Goal: Transaction & Acquisition: Purchase product/service

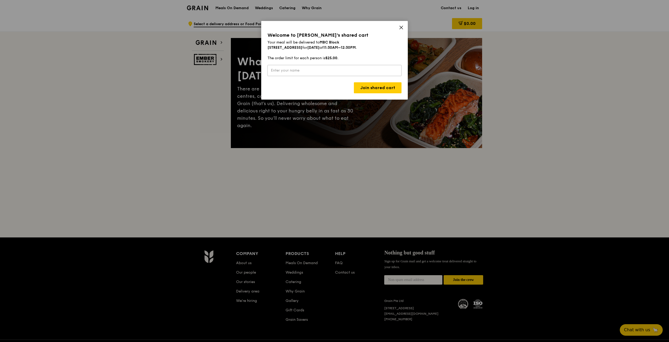
click at [338, 72] on input "text" at bounding box center [335, 70] width 134 height 11
click at [355, 68] on input "text" at bounding box center [335, 70] width 134 height 11
type input "Dom"
click at [363, 85] on link "Join shared cart" at bounding box center [378, 87] width 48 height 11
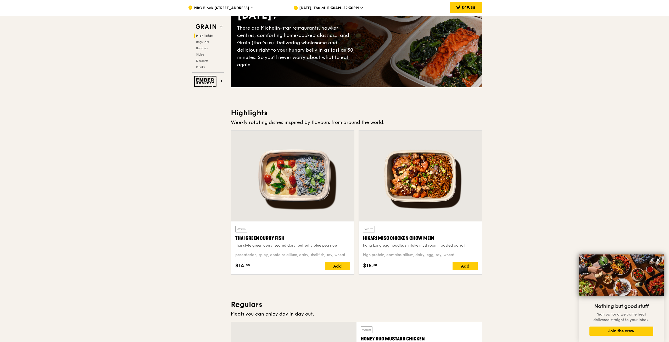
scroll to position [52, 0]
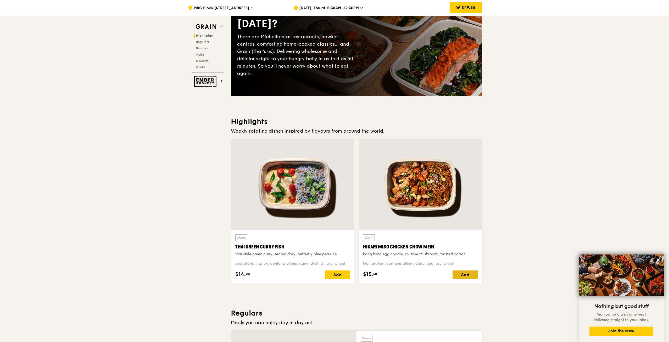
click at [469, 274] on div "Add" at bounding box center [465, 274] width 25 height 8
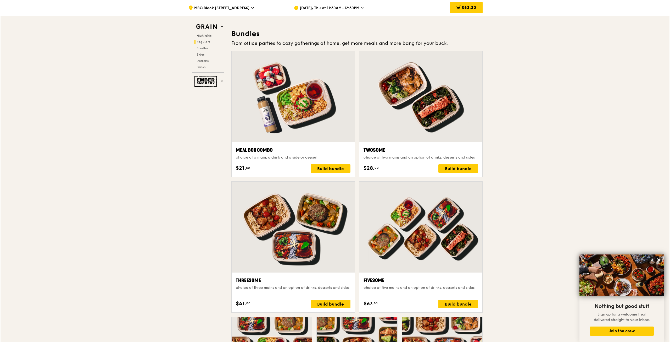
scroll to position [732, 0]
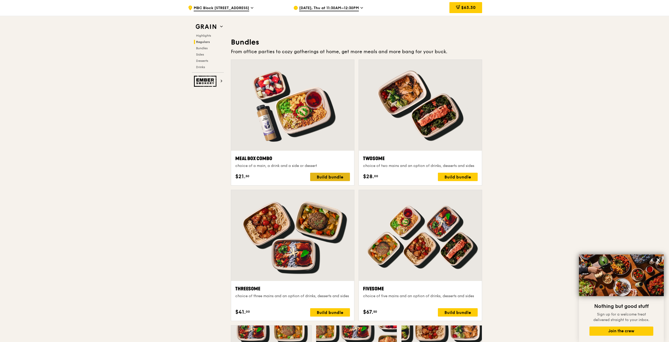
click at [330, 177] on div "Build bundle" at bounding box center [330, 177] width 40 height 8
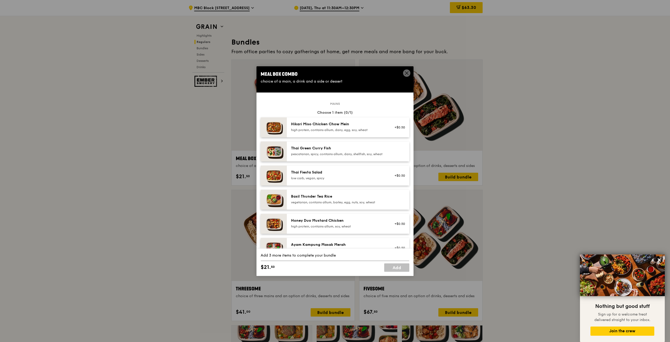
click at [315, 150] on div "Thai Green Curry Fish" at bounding box center [338, 148] width 94 height 5
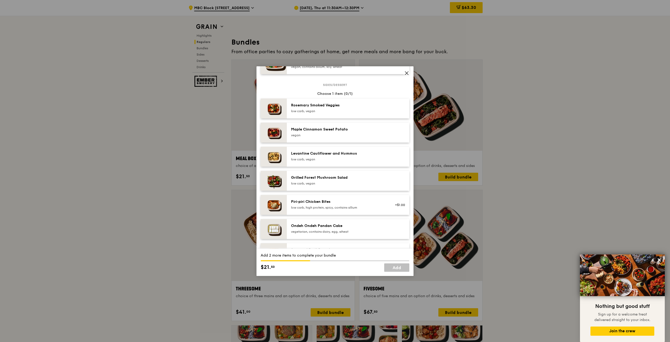
click at [321, 161] on div "low carb, vegan" at bounding box center [338, 159] width 94 height 4
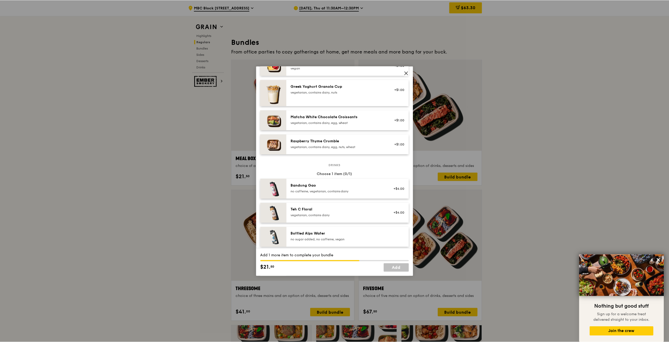
scroll to position [575, 0]
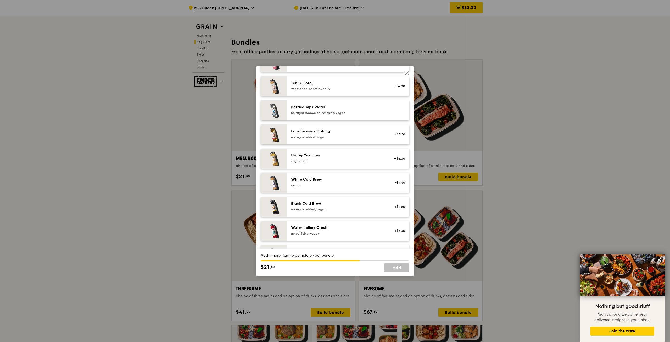
click at [322, 163] on div "vegetarian" at bounding box center [338, 161] width 94 height 4
click at [349, 163] on div "vegetarian" at bounding box center [338, 161] width 94 height 4
click at [343, 115] on div "no sugar added, no caffeine, vegan" at bounding box center [338, 113] width 94 height 4
click at [401, 265] on link "Add" at bounding box center [396, 267] width 25 height 8
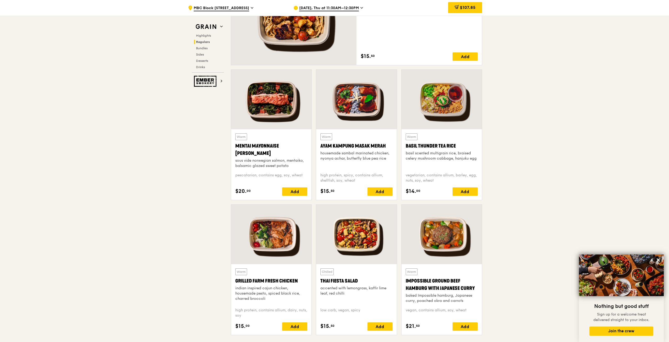
scroll to position [262, 0]
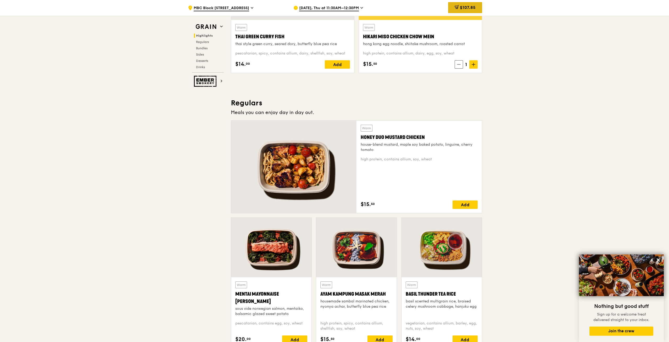
click at [461, 9] on span "$107.85" at bounding box center [468, 7] width 16 height 5
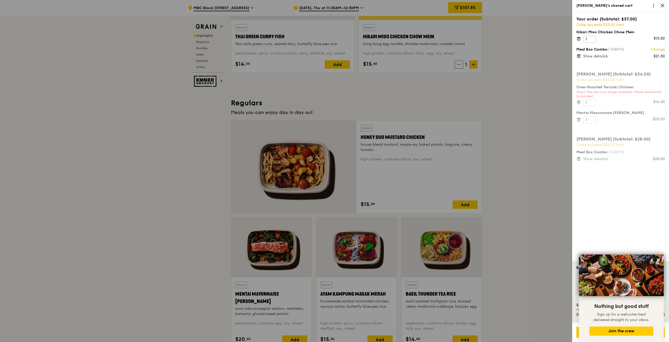
click at [510, 128] on div at bounding box center [334, 171] width 669 height 342
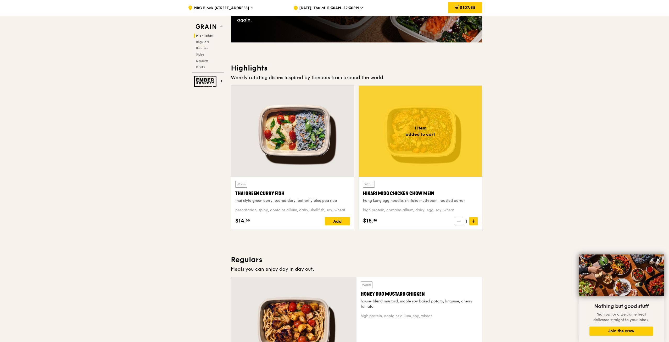
scroll to position [105, 0]
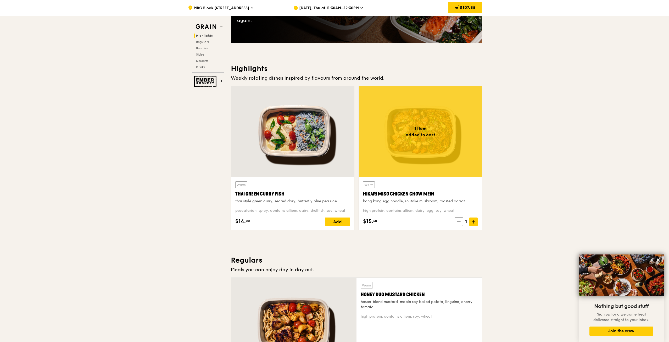
click at [309, 145] on div at bounding box center [292, 131] width 123 height 91
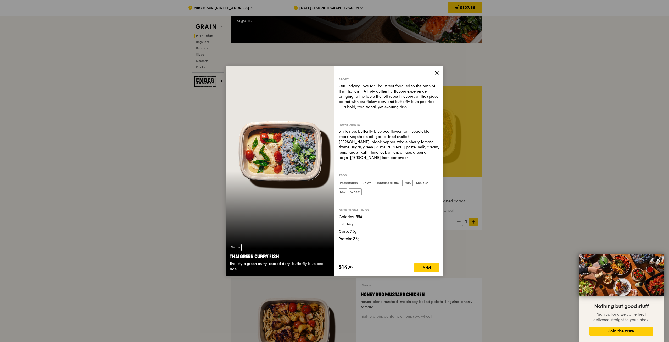
click at [436, 74] on icon at bounding box center [437, 72] width 5 height 5
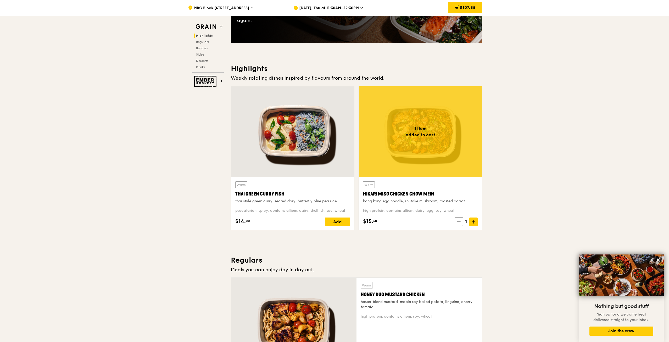
scroll to position [0, 0]
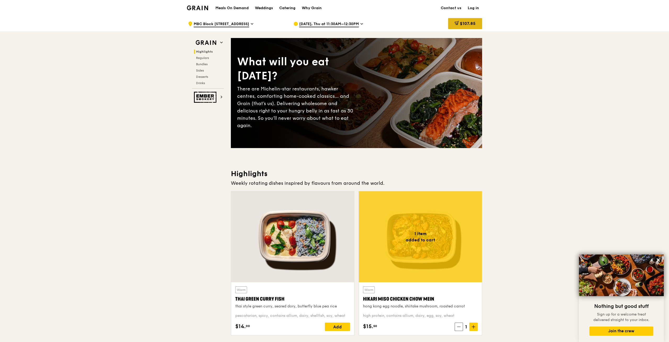
click at [471, 27] on div "$107.85" at bounding box center [465, 23] width 34 height 11
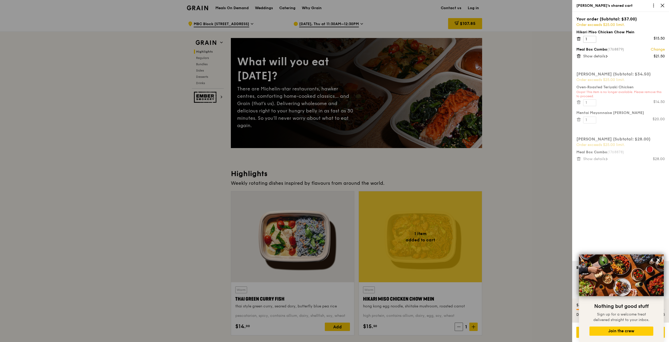
click at [75, 104] on div at bounding box center [334, 171] width 669 height 342
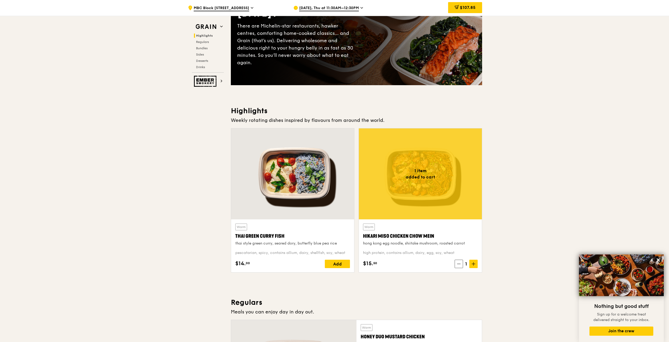
scroll to position [68, 0]
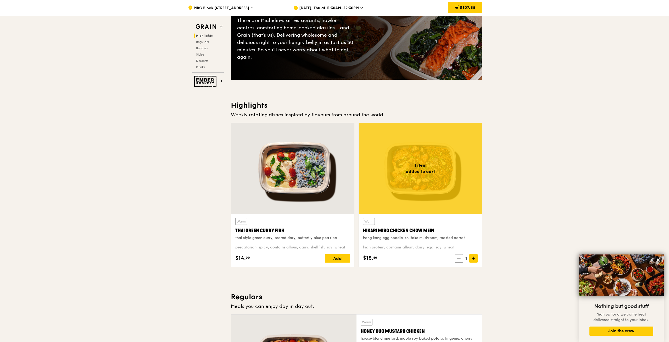
click at [460, 258] on icon at bounding box center [459, 258] width 4 height 4
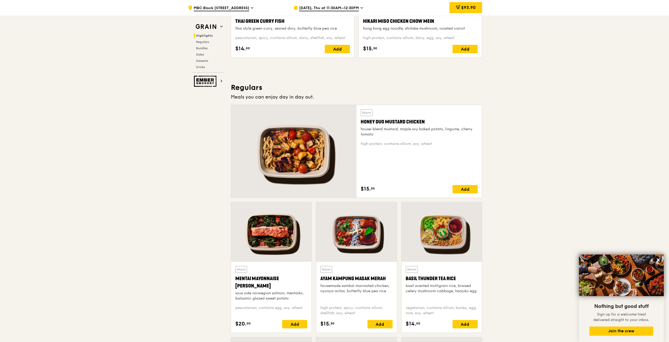
scroll to position [278, 0]
click at [395, 132] on div "house-blend mustard, maple soy baked potato, linguine, cherry tomato" at bounding box center [419, 131] width 117 height 10
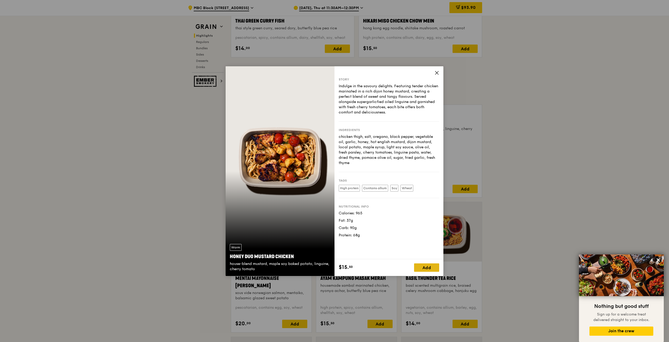
click at [434, 269] on div "Add" at bounding box center [426, 267] width 25 height 8
click at [432, 75] on div "Story Indulge in the savoury delights. Featuring tender chicken marinated in a …" at bounding box center [389, 162] width 109 height 193
click at [435, 73] on div "Story Indulge in the savoury delights. Featuring tender chicken marinated in a …" at bounding box center [389, 171] width 109 height 210
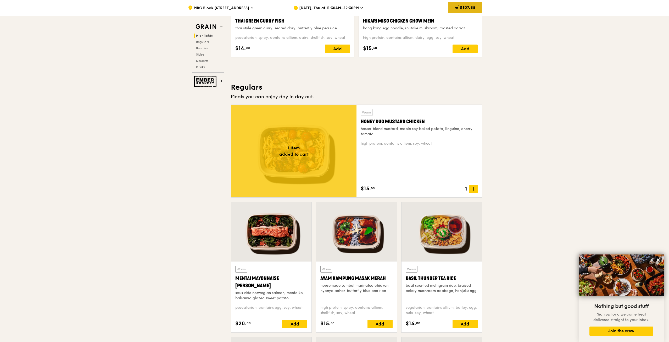
click at [457, 6] on icon at bounding box center [456, 7] width 3 height 2
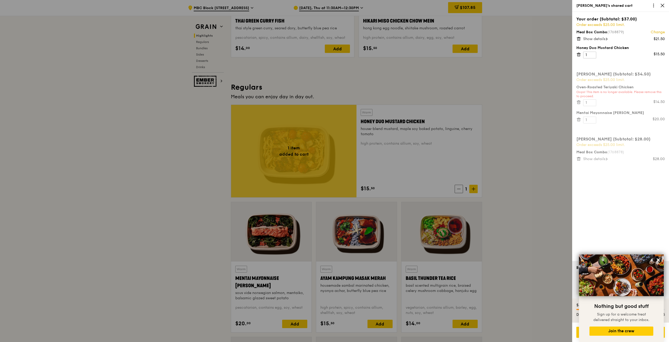
click at [513, 92] on div at bounding box center [334, 171] width 669 height 342
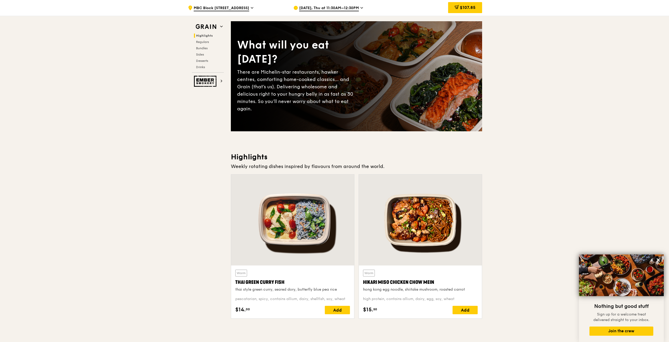
scroll to position [16, 0]
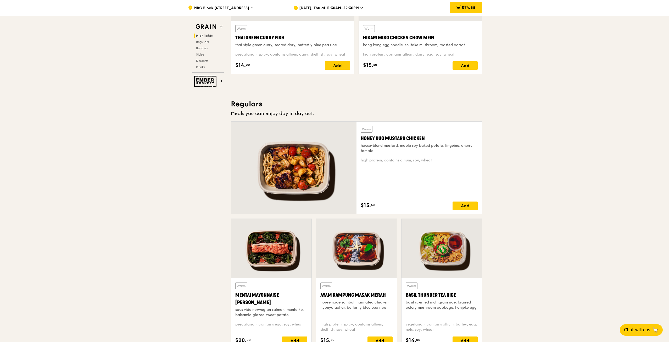
scroll to position [261, 0]
click at [465, 206] on div "Add" at bounding box center [465, 205] width 25 height 8
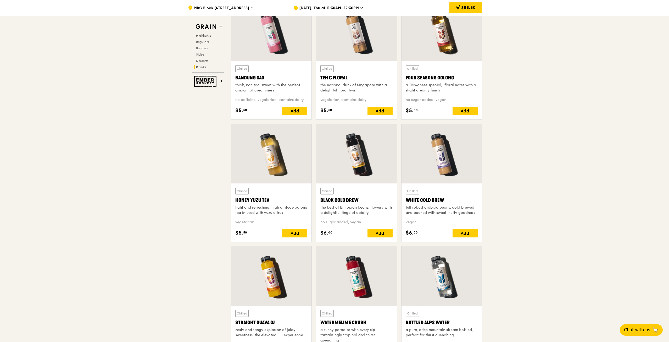
scroll to position [1832, 0]
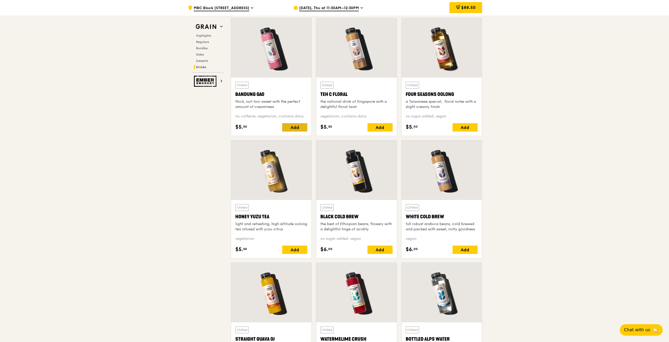
click at [296, 126] on div "Add" at bounding box center [294, 127] width 25 height 8
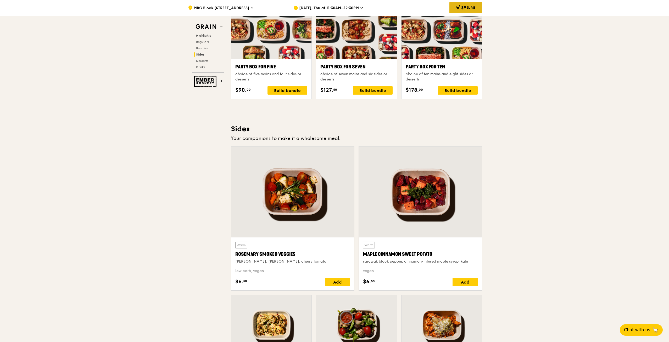
scroll to position [952, 0]
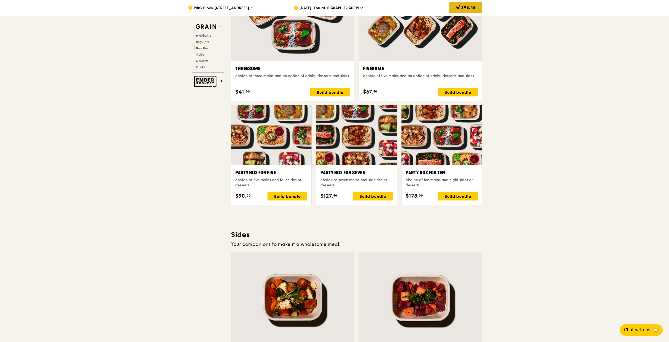
click at [467, 8] on span "$93.45" at bounding box center [468, 7] width 14 height 5
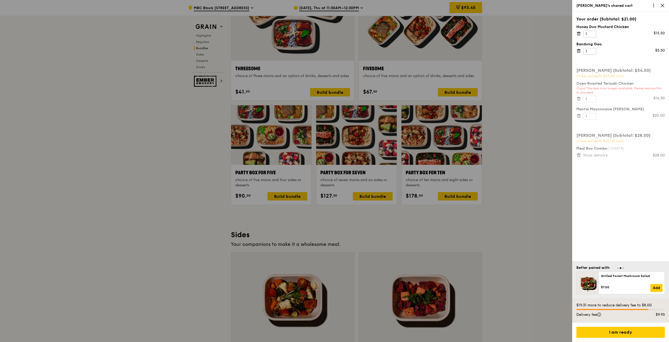
click at [529, 197] on div at bounding box center [334, 171] width 669 height 342
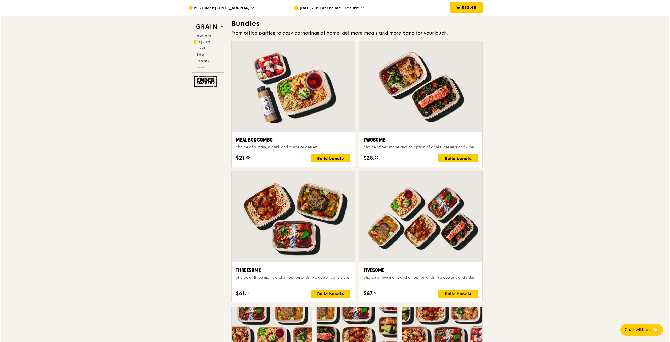
scroll to position [733, 0]
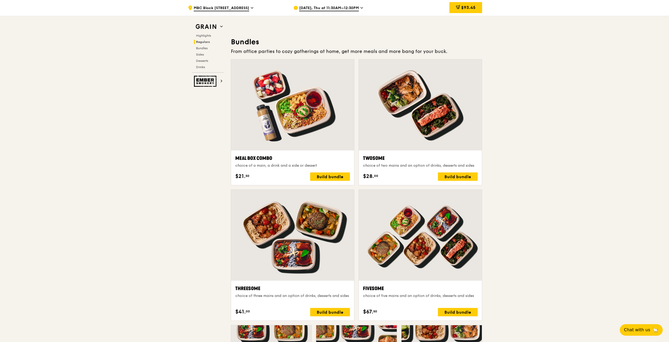
click at [290, 133] on div at bounding box center [292, 104] width 123 height 91
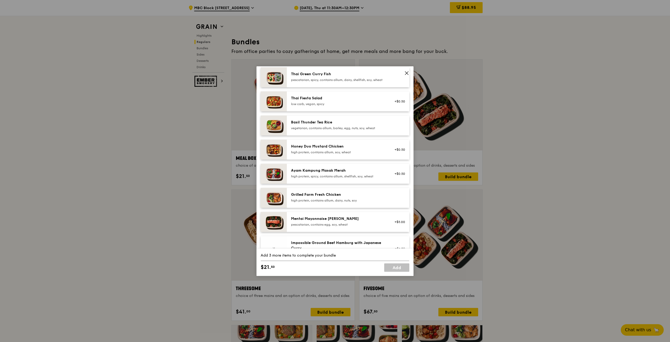
scroll to position [104, 0]
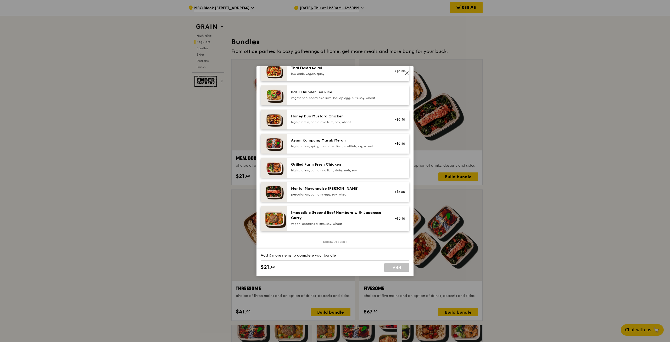
click at [344, 191] on div "Mentai Mayonnaise [PERSON_NAME]" at bounding box center [338, 188] width 94 height 5
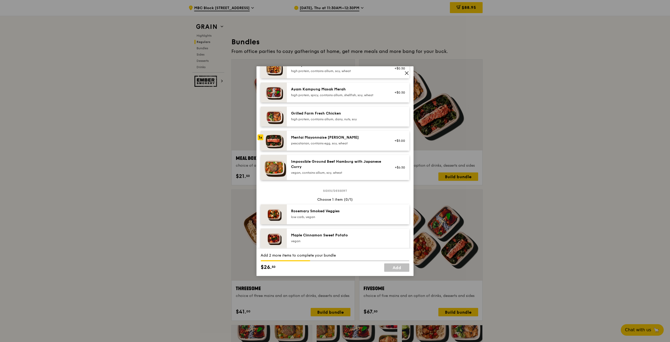
scroll to position [209, 0]
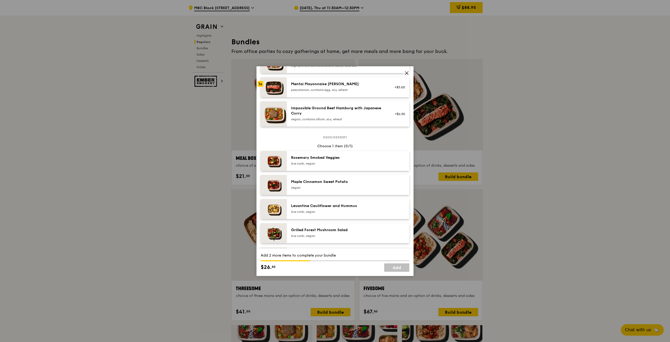
click at [406, 71] on icon at bounding box center [407, 73] width 5 height 5
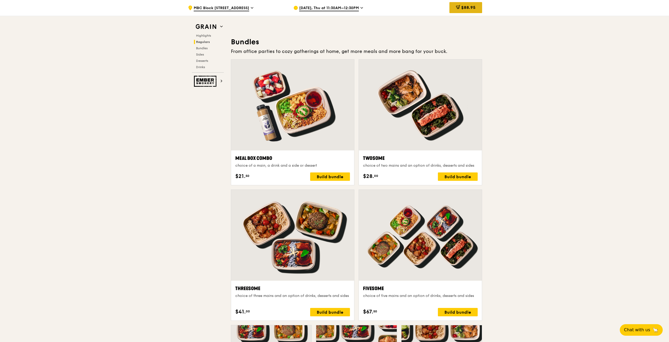
click at [463, 3] on div "$88.95" at bounding box center [466, 7] width 33 height 11
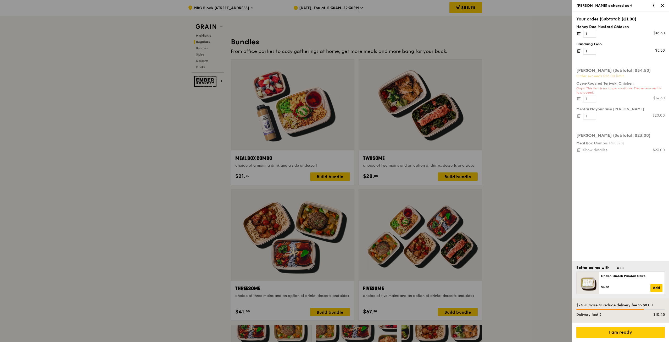
click at [580, 34] on icon at bounding box center [579, 33] width 5 height 5
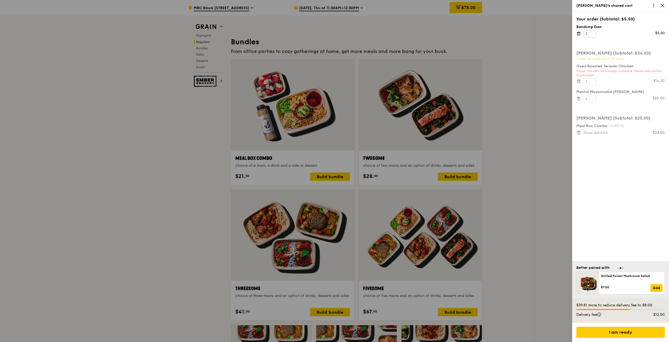
click at [580, 34] on icon at bounding box center [579, 33] width 3 height 3
click at [663, 5] on icon at bounding box center [662, 5] width 5 height 5
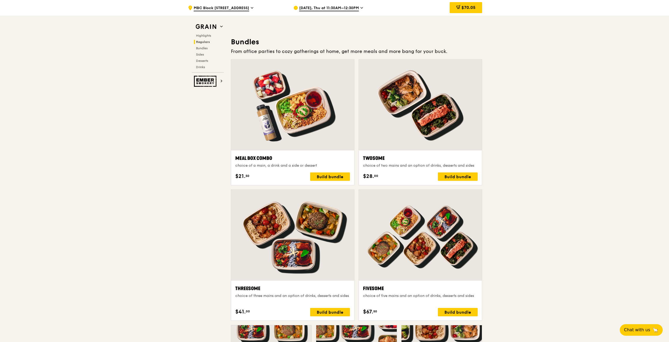
click at [293, 109] on div at bounding box center [292, 104] width 123 height 91
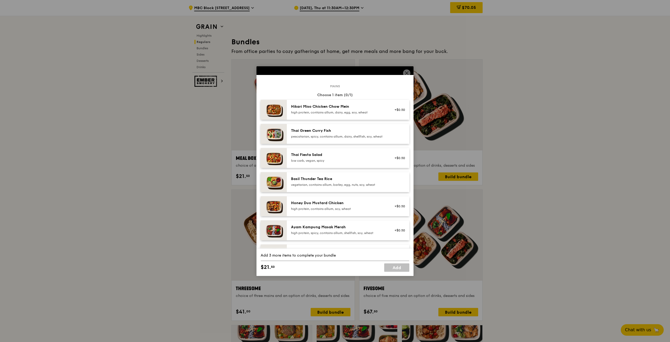
scroll to position [1, 0]
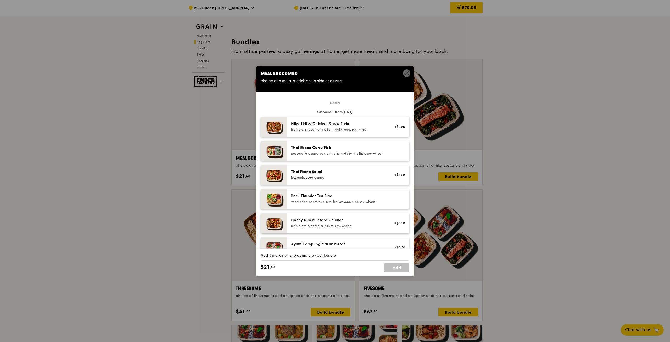
click at [324, 128] on div "high protein, contains allium, dairy, egg, soy, wheat" at bounding box center [338, 129] width 94 height 4
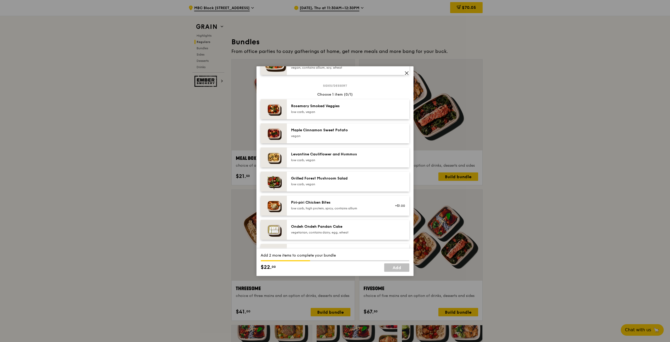
scroll to position [261, 0]
click at [340, 180] on div "Grilled Forest Mushroom Salad" at bounding box center [338, 177] width 94 height 5
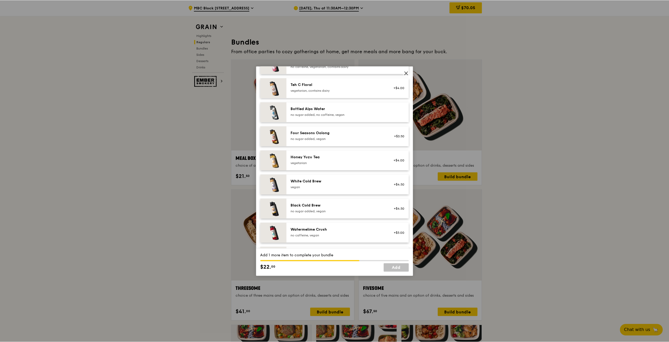
scroll to position [574, 0]
click at [345, 116] on div "no sugar added, no caffeine, vegan" at bounding box center [338, 114] width 94 height 4
click at [393, 268] on link "Add" at bounding box center [396, 267] width 25 height 8
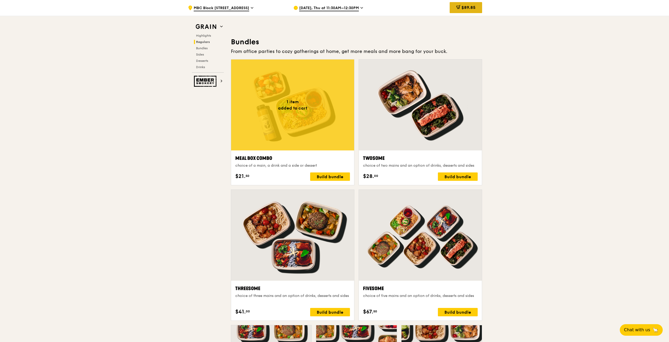
click at [468, 10] on div "$89.85" at bounding box center [466, 7] width 32 height 11
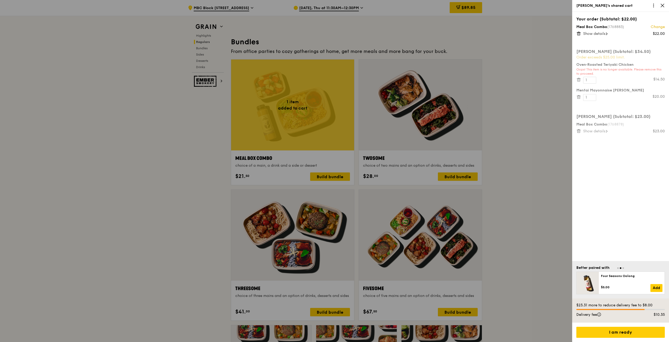
click at [663, 5] on icon at bounding box center [662, 5] width 3 height 3
